Goal: Navigation & Orientation: Find specific page/section

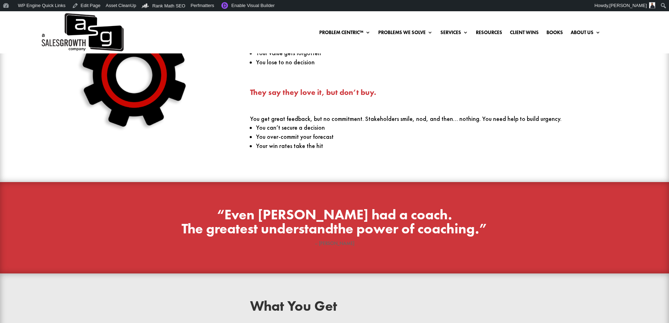
scroll to position [703, 0]
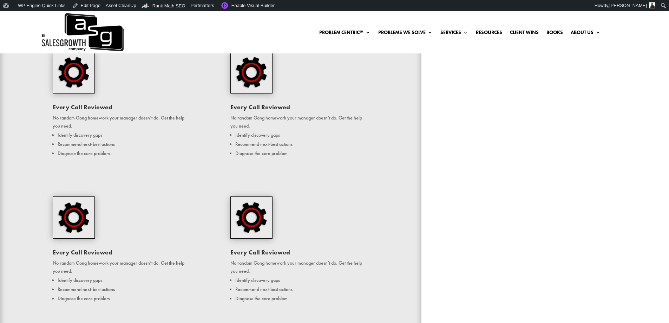
scroll to position [878, 0]
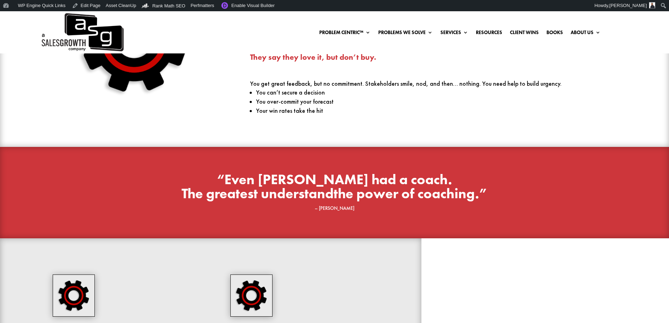
scroll to position [843, 0]
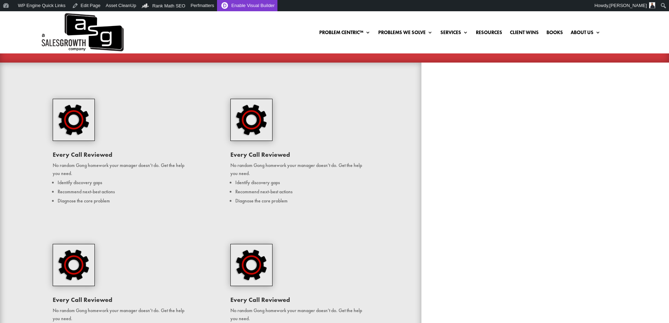
click at [252, 3] on link "Enable Visual Builder" at bounding box center [247, 5] width 60 height 11
